Goal: Check status: Check status

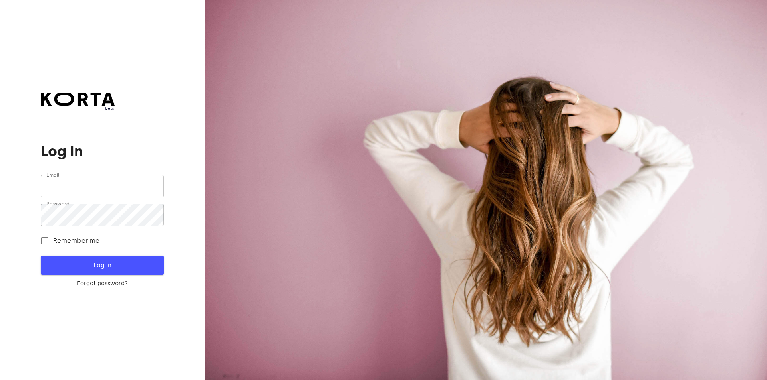
type input "[EMAIL_ADDRESS][DOMAIN_NAME]"
click at [113, 263] on span "Log In" at bounding box center [101, 265] width 97 height 10
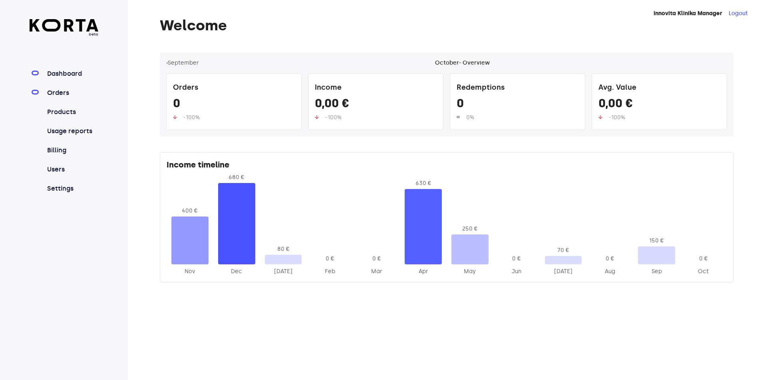
click at [66, 94] on link "Orders" at bounding box center [72, 93] width 53 height 10
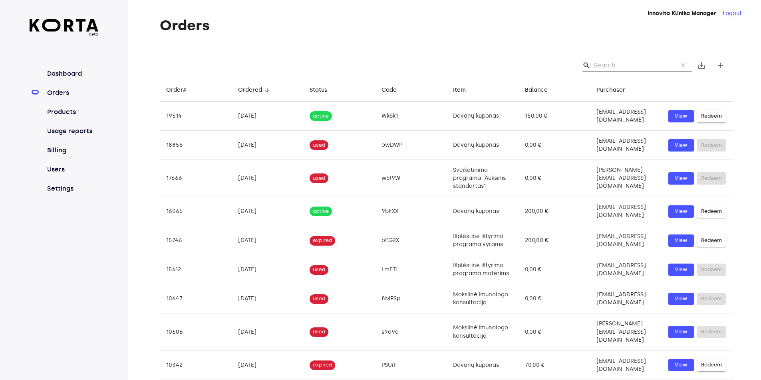
click at [615, 70] on input "Search" at bounding box center [631, 65] width 77 height 13
paste input "9bfxx"
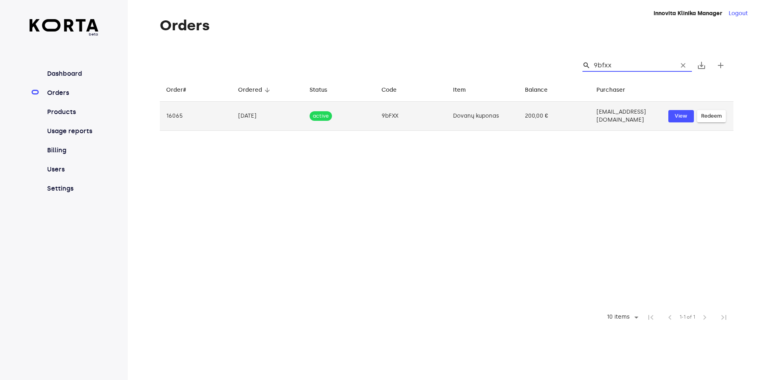
type input "9bfxx"
click at [518, 111] on td "200,00 €" at bounding box center [554, 116] width 72 height 29
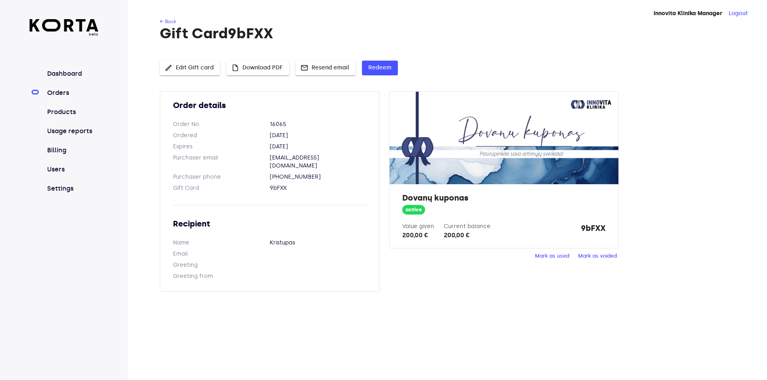
drag, startPoint x: 301, startPoint y: 145, endPoint x: 305, endPoint y: 151, distance: 7.0
click at [305, 151] on div "Order details Order No. 16065 Ordered [DATE] Expires [DATE] Purchaser email [EM…" at bounding box center [270, 191] width 220 height 201
click at [301, 148] on dd "[DATE]" at bounding box center [317, 147] width 97 height 8
drag, startPoint x: 234, startPoint y: 33, endPoint x: 282, endPoint y: 35, distance: 48.3
click at [282, 35] on h1 "Gift Card 9bFXX" at bounding box center [446, 34] width 573 height 16
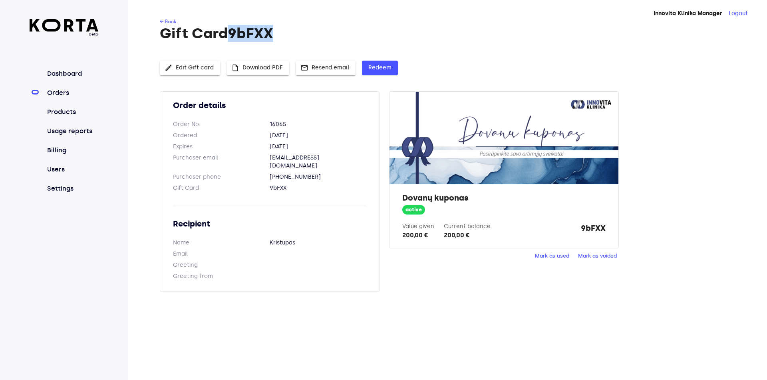
copy h1 "9bFXX"
